Goal: Find specific page/section: Find specific page/section

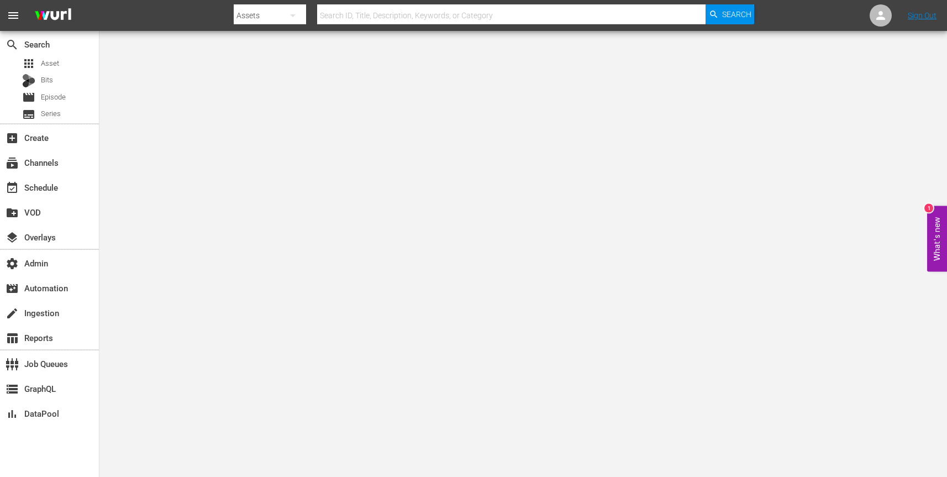
click at [299, 15] on icon "button" at bounding box center [292, 15] width 13 height 13
click at [287, 45] on div "Channels" at bounding box center [269, 47] width 44 height 18
click at [487, 18] on input "text" at bounding box center [511, 15] width 388 height 27
paste input "futuretoday_afv_family_2"
type input "futuretoday_afv_family_2"
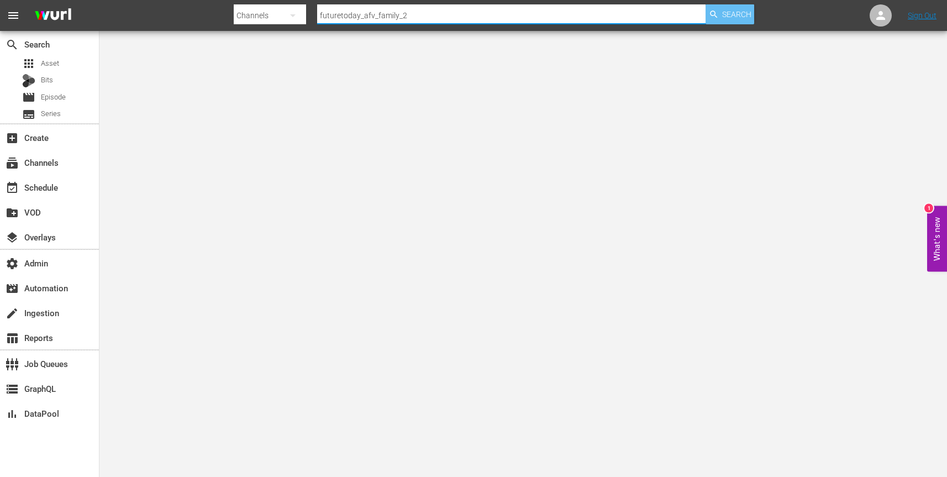
click at [734, 13] on span "Search" at bounding box center [736, 14] width 29 height 20
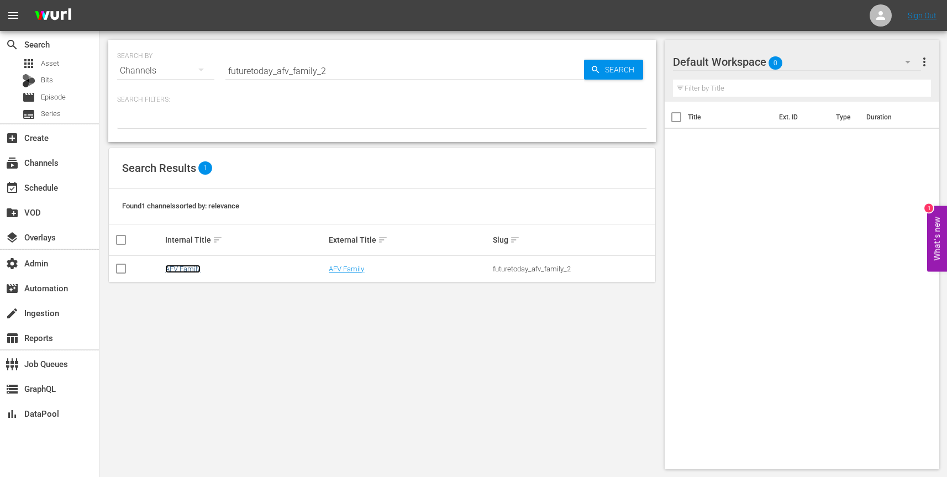
click at [186, 268] on link "AFV Family" at bounding box center [182, 269] width 35 height 8
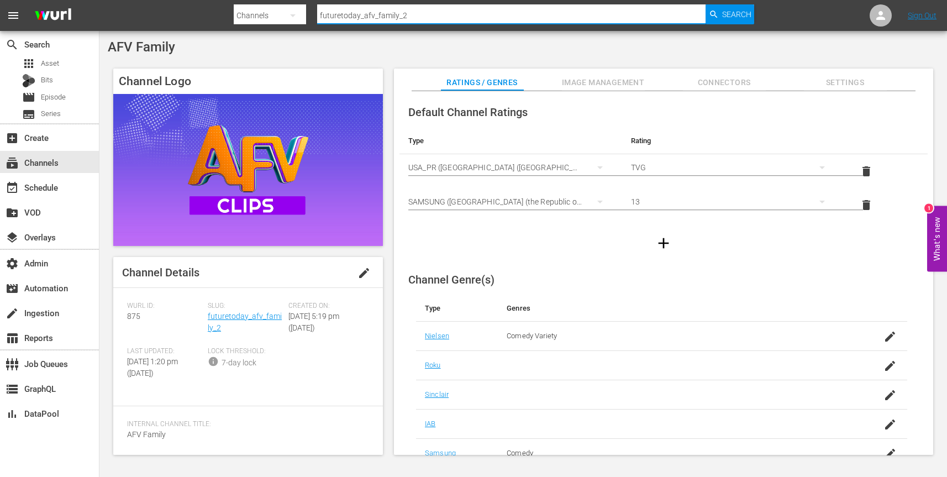
click at [440, 15] on input "futuretoday_afv_family_2" at bounding box center [511, 15] width 388 height 27
paste input "amc_allweddings_1"
type input "amc_allweddings_1"
click at [723, 19] on span "Search" at bounding box center [736, 14] width 29 height 20
